Goal: Find specific page/section: Find specific page/section

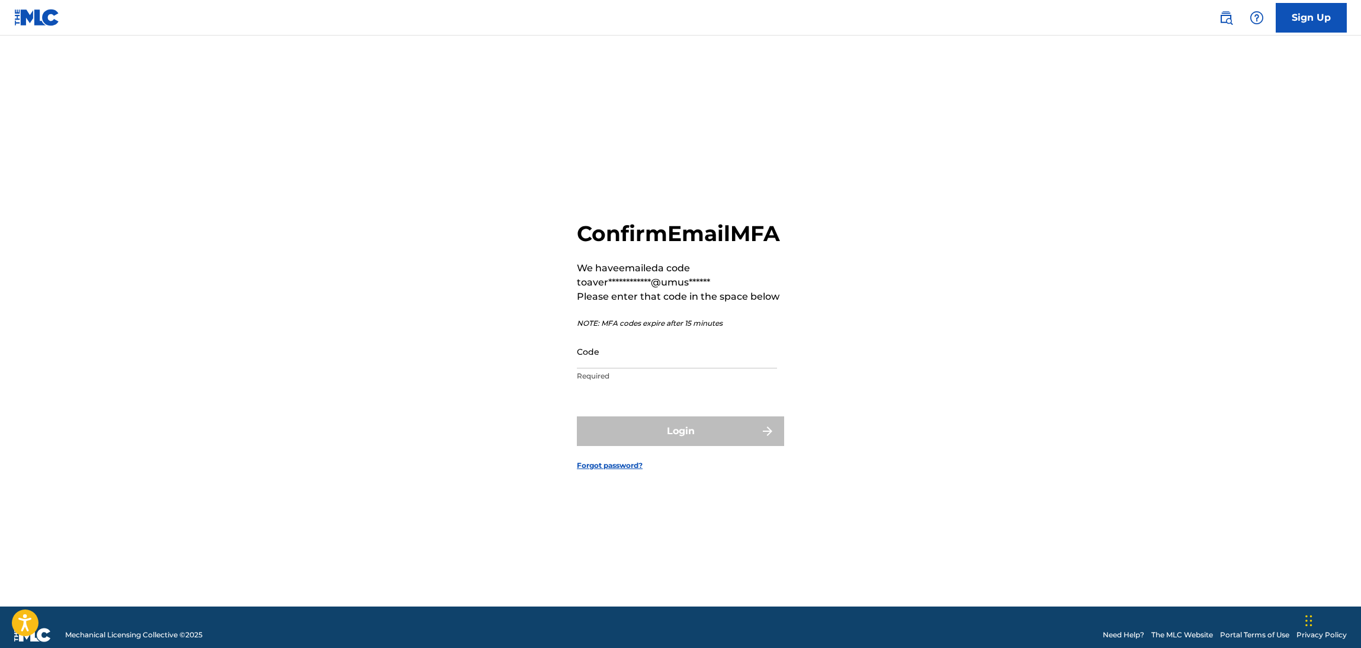
click at [633, 368] on input "Code" at bounding box center [677, 352] width 200 height 34
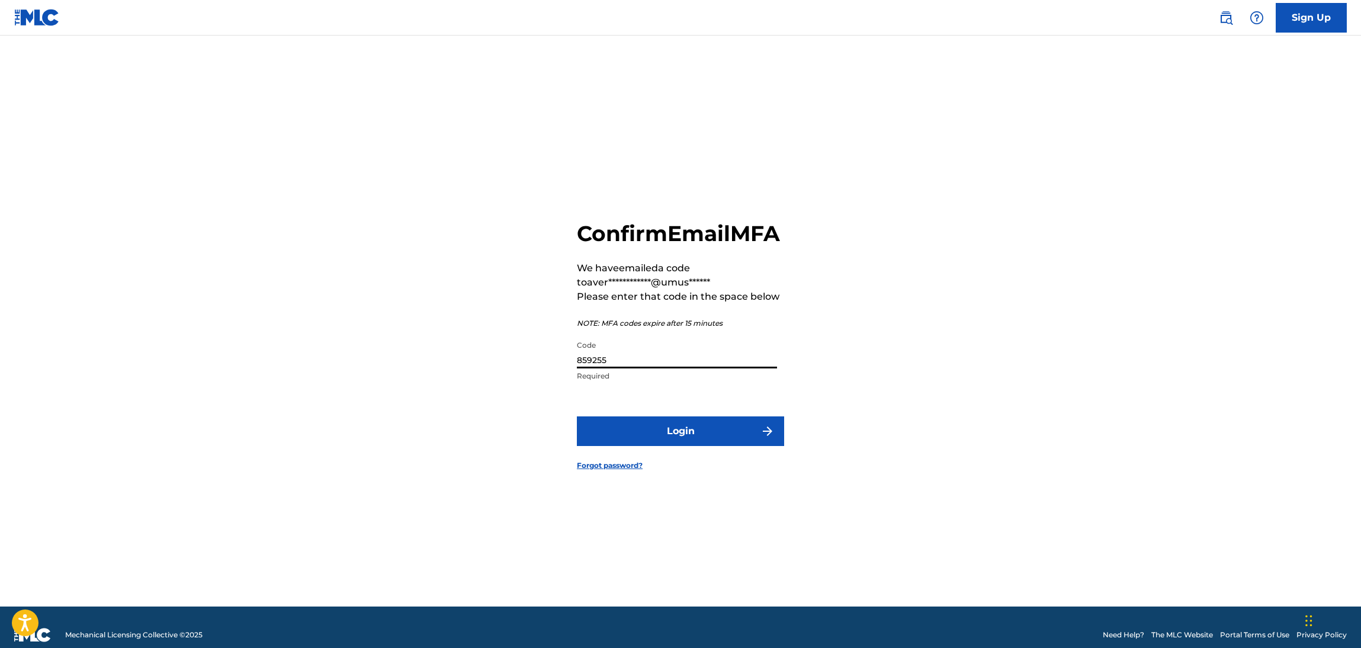
type input "859255"
click at [577, 416] on button "Login" at bounding box center [680, 431] width 207 height 30
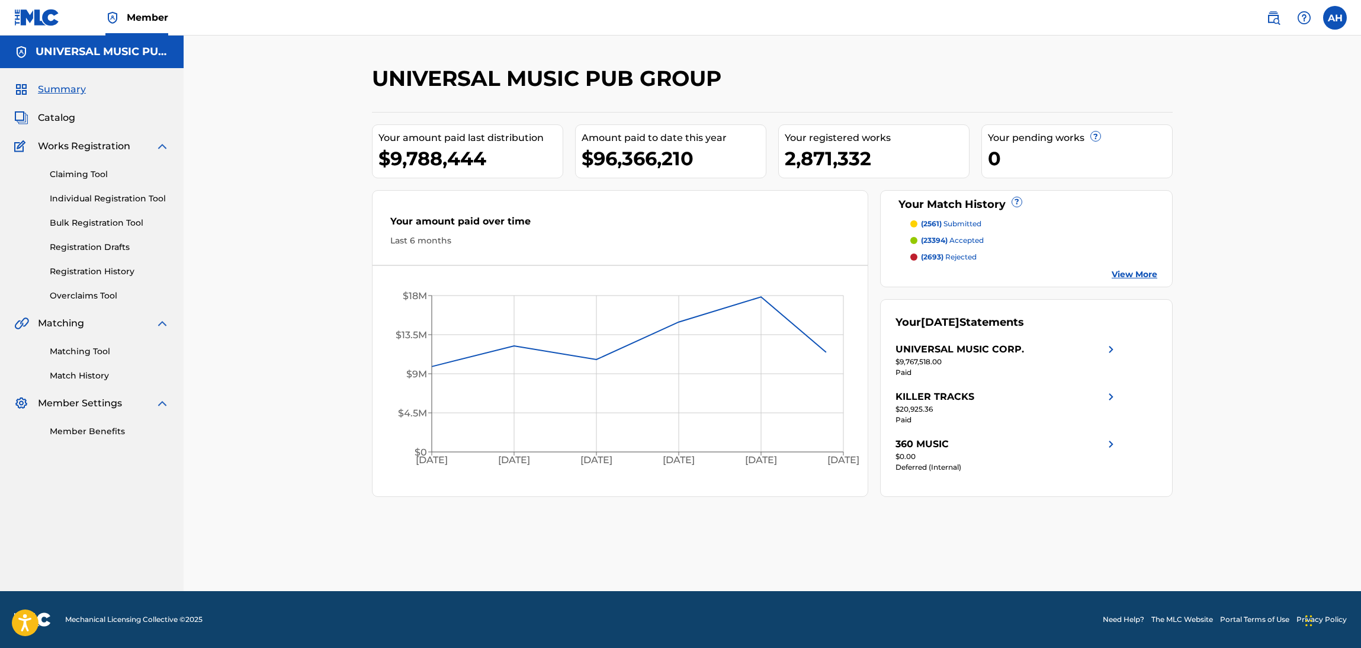
click at [38, 125] on div "Summary Catalog Works Registration Claiming Tool Individual Registration Tool B…" at bounding box center [92, 260] width 184 height 384
click at [46, 118] on span "Catalog" at bounding box center [56, 118] width 37 height 14
